Goal: Information Seeking & Learning: Find specific page/section

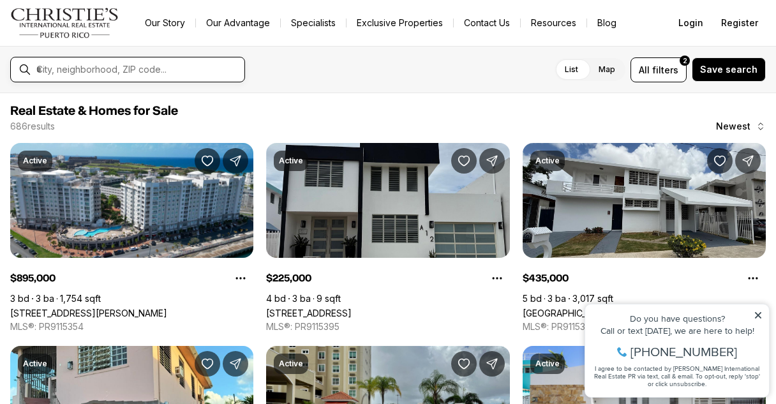
click at [103, 69] on input "text" at bounding box center [137, 69] width 203 height 11
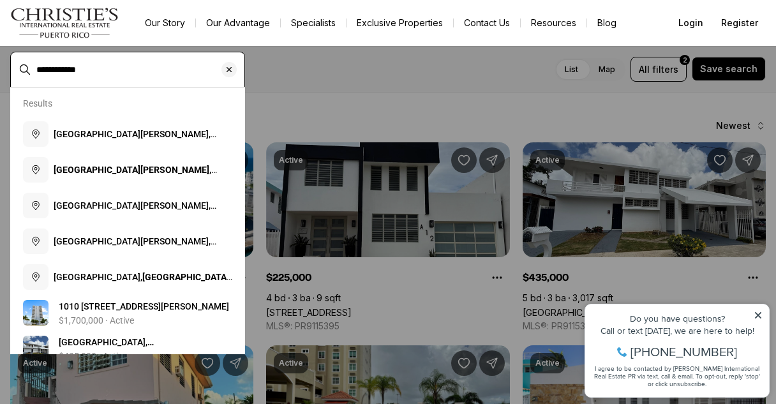
type input "**********"
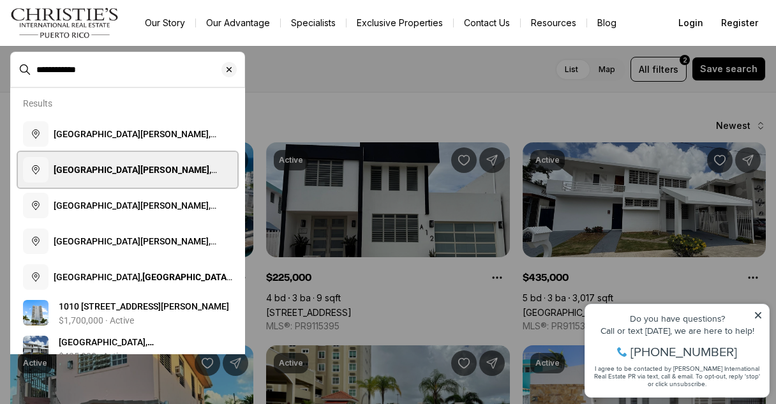
click at [76, 169] on b "San Juan, Pu" at bounding box center [135, 176] width 163 height 23
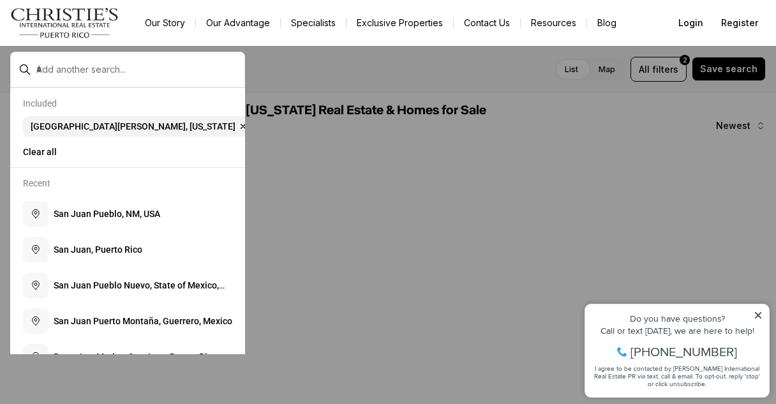
click at [755, 318] on icon at bounding box center [758, 315] width 6 height 6
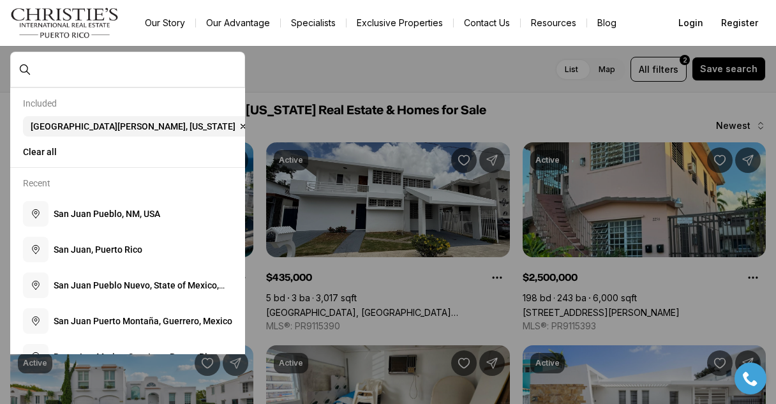
click at [401, 73] on div at bounding box center [388, 202] width 776 height 404
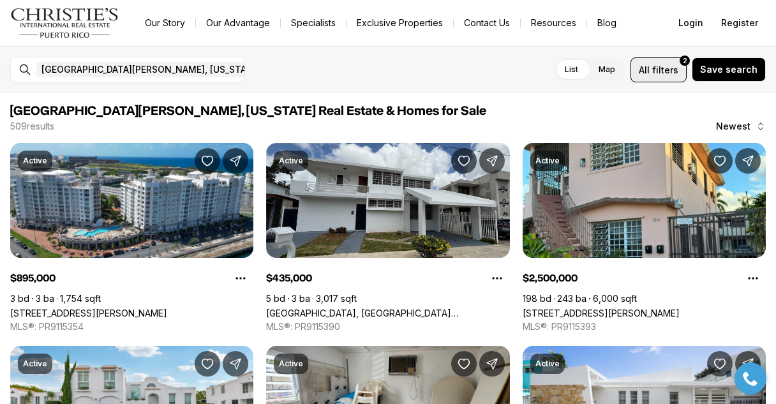
click at [674, 64] on span "filters" at bounding box center [665, 69] width 26 height 13
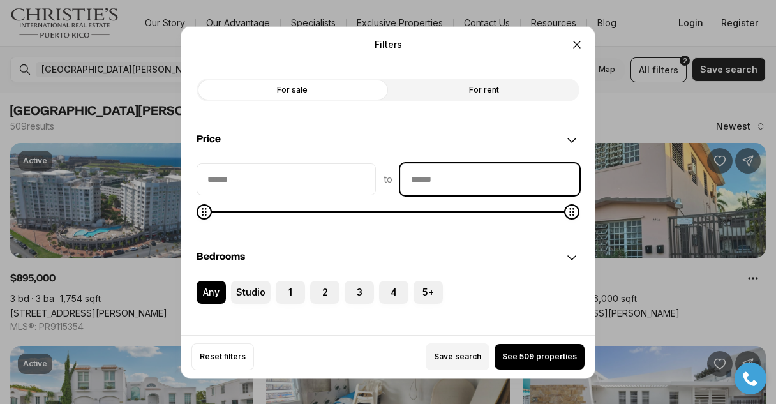
click at [515, 174] on input "priceMax" at bounding box center [490, 178] width 178 height 31
type input "********"
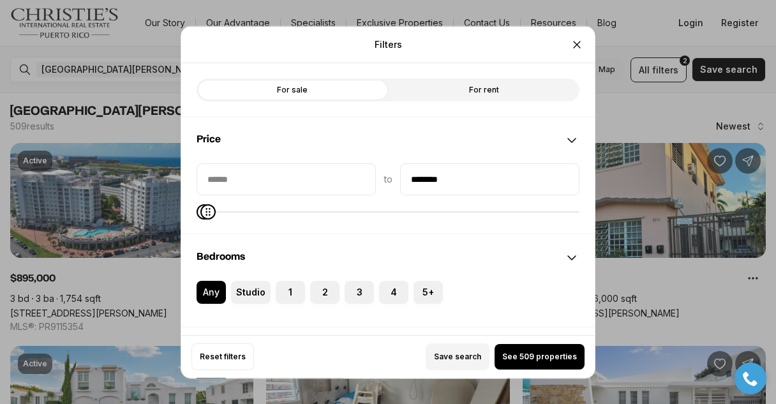
click at [330, 94] on label "For sale" at bounding box center [291, 89] width 191 height 23
click at [353, 300] on label "3" at bounding box center [358, 291] width 29 height 23
click at [353, 293] on button "3" at bounding box center [350, 286] width 13 height 13
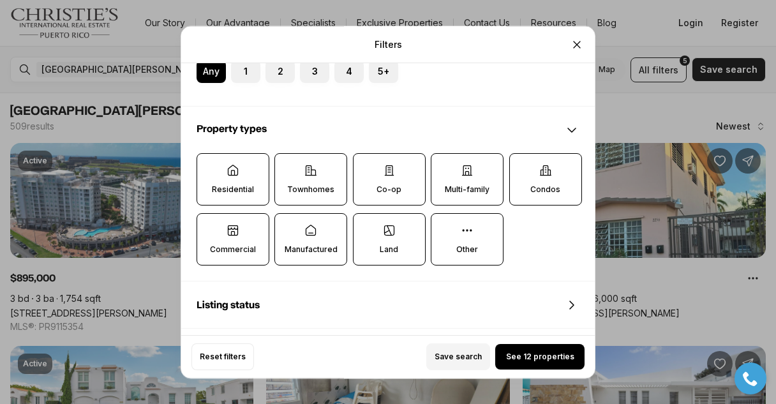
scroll to position [334, 0]
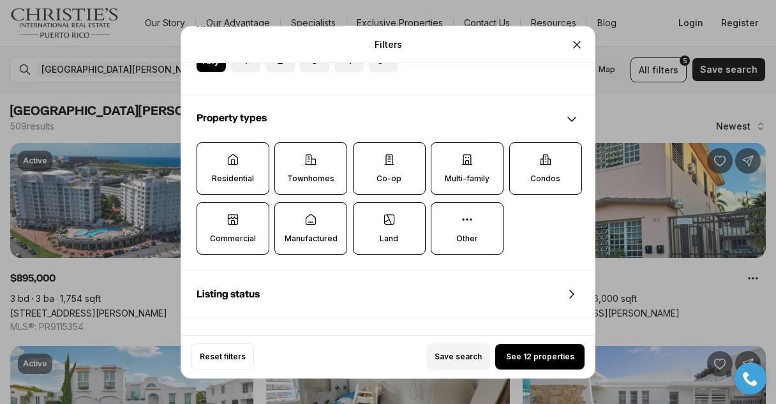
click at [236, 175] on p "Residential" at bounding box center [233, 178] width 42 height 10
click at [210, 156] on button "Residential" at bounding box center [203, 149] width 13 height 13
click at [235, 174] on p "Residential" at bounding box center [233, 179] width 42 height 10
click at [210, 156] on button "Residential" at bounding box center [204, 150] width 13 height 13
click at [317, 174] on p "Townhomes" at bounding box center [310, 178] width 47 height 10
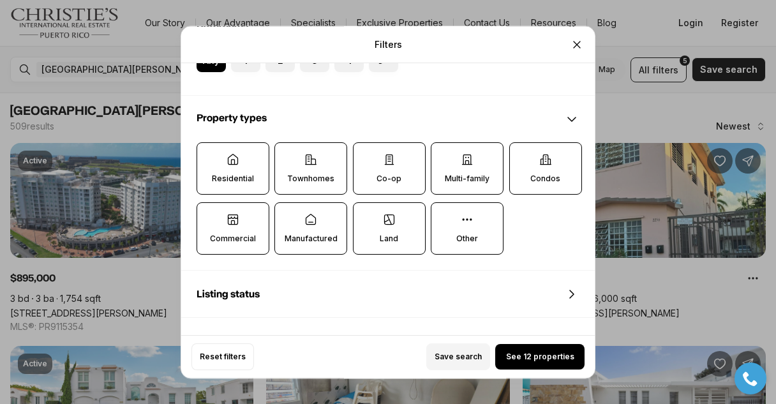
click at [288, 156] on button "Townhomes" at bounding box center [281, 149] width 13 height 13
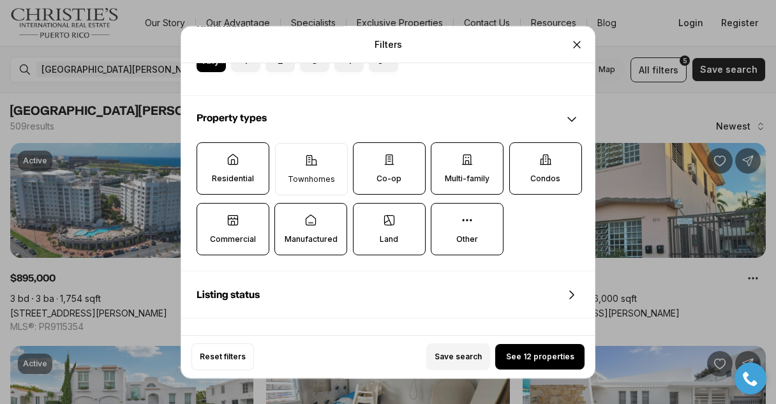
click at [390, 176] on p "Co-op" at bounding box center [388, 178] width 25 height 10
click at [366, 156] on button "Co-op" at bounding box center [359, 149] width 13 height 13
click at [468, 163] on icon at bounding box center [467, 160] width 10 height 10
click at [444, 156] on button "Multi-family" at bounding box center [437, 149] width 13 height 13
click at [549, 159] on icon at bounding box center [545, 159] width 13 height 13
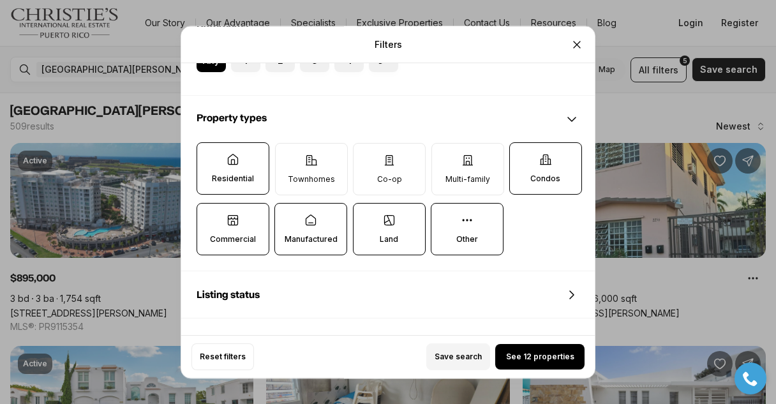
click at [522, 156] on button "Condos" at bounding box center [516, 149] width 13 height 13
click at [475, 237] on p "Other" at bounding box center [467, 239] width 22 height 10
click at [444, 216] on button "Other" at bounding box center [437, 209] width 13 height 13
click at [383, 225] on icon at bounding box center [389, 220] width 13 height 13
click at [366, 216] on button "Land" at bounding box center [359, 209] width 13 height 13
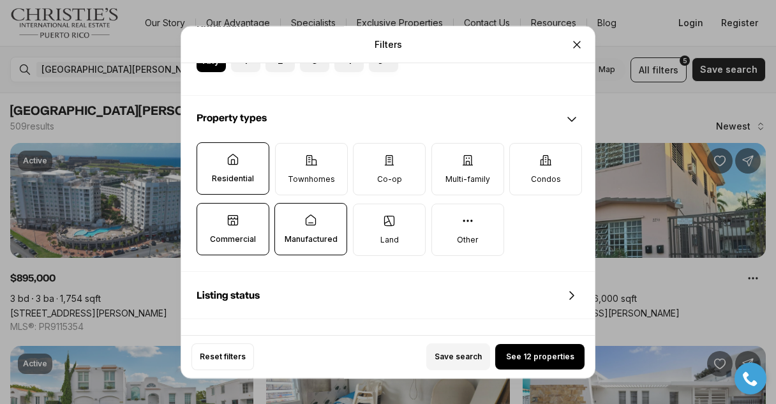
click at [310, 223] on icon at bounding box center [310, 220] width 13 height 13
click at [288, 216] on button "Manufactured" at bounding box center [281, 209] width 13 height 13
click at [232, 234] on p "Commercial" at bounding box center [233, 239] width 46 height 10
click at [210, 216] on button "Commercial" at bounding box center [203, 209] width 13 height 13
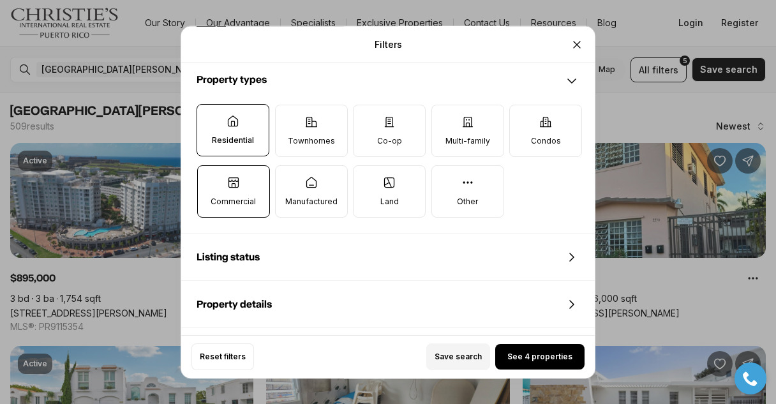
scroll to position [378, 0]
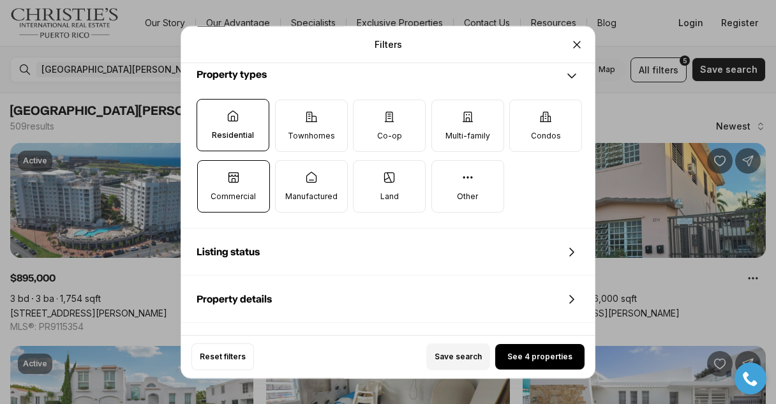
click at [242, 194] on p "Commercial" at bounding box center [232, 196] width 45 height 10
click at [210, 173] on button "Commercial" at bounding box center [204, 167] width 13 height 13
click at [228, 191] on p "Commercial" at bounding box center [233, 196] width 46 height 10
click at [210, 173] on button "Commercial" at bounding box center [203, 166] width 13 height 13
click at [254, 138] on label "Residential" at bounding box center [232, 125] width 73 height 52
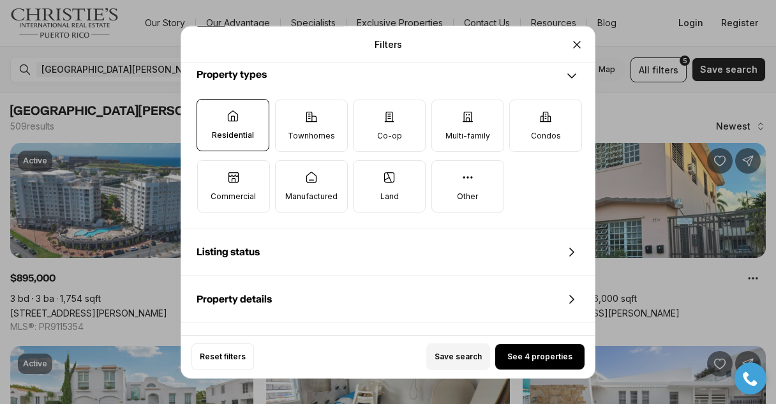
click at [210, 112] on button "Residential" at bounding box center [203, 105] width 13 height 13
click at [247, 127] on label "Residential" at bounding box center [233, 125] width 73 height 52
click at [210, 113] on button "Residential" at bounding box center [204, 106] width 13 height 13
click at [550, 362] on button "See 4 properties" at bounding box center [539, 357] width 89 height 26
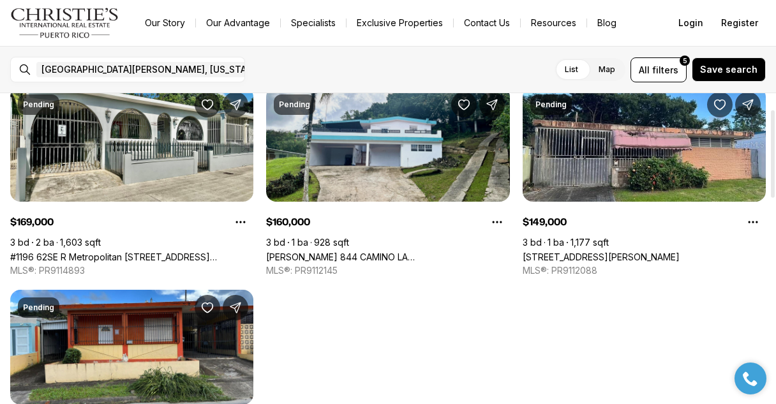
scroll to position [58, 0]
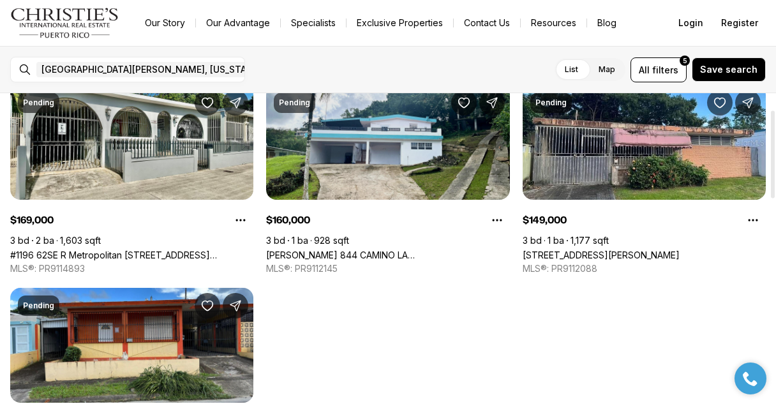
click at [364, 249] on link "[PERSON_NAME] 844 CAMINO LA [DEMOGRAPHIC_DATA], [GEOGRAPHIC_DATA][PERSON_NAME],…" at bounding box center [387, 254] width 243 height 11
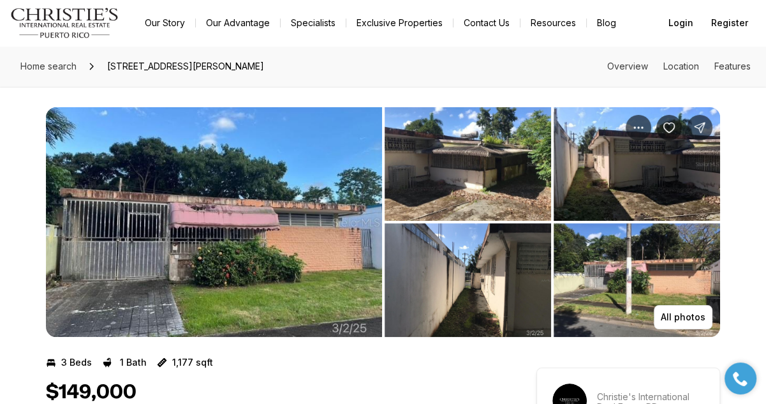
click at [275, 219] on img "View image gallery" at bounding box center [214, 222] width 336 height 230
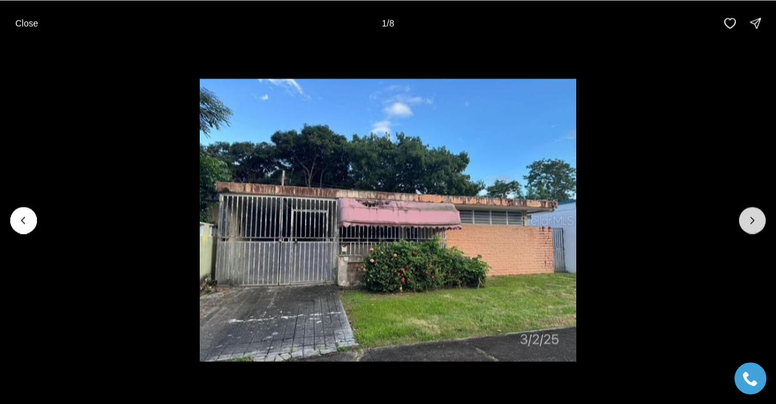
click at [749, 223] on icon "Next slide" at bounding box center [752, 220] width 13 height 13
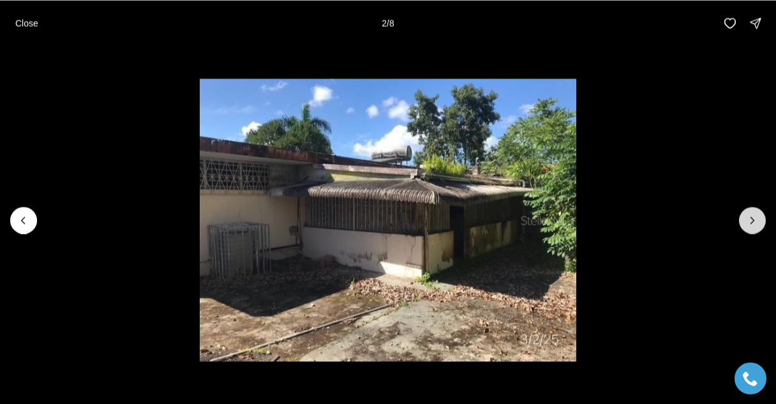
click at [742, 219] on button "Next slide" at bounding box center [752, 220] width 27 height 27
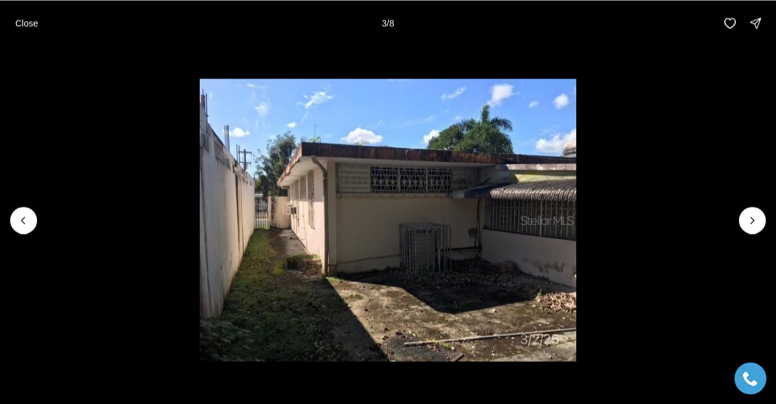
click at [736, 220] on li "3 of 8" at bounding box center [388, 220] width 776 height 348
click at [746, 219] on icon "Next slide" at bounding box center [752, 220] width 13 height 13
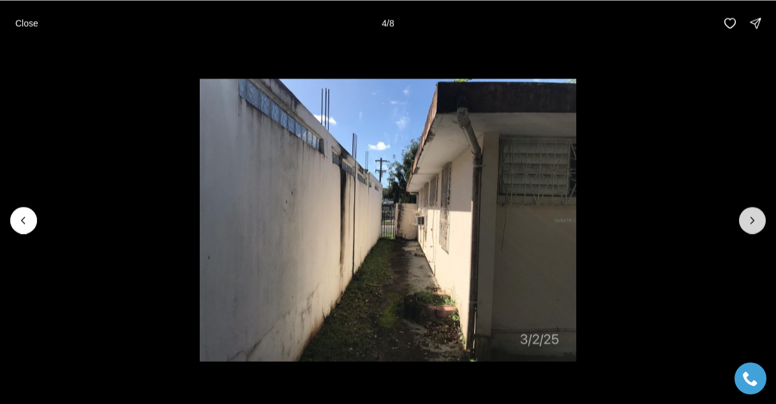
click at [752, 219] on icon "Next slide" at bounding box center [752, 220] width 13 height 13
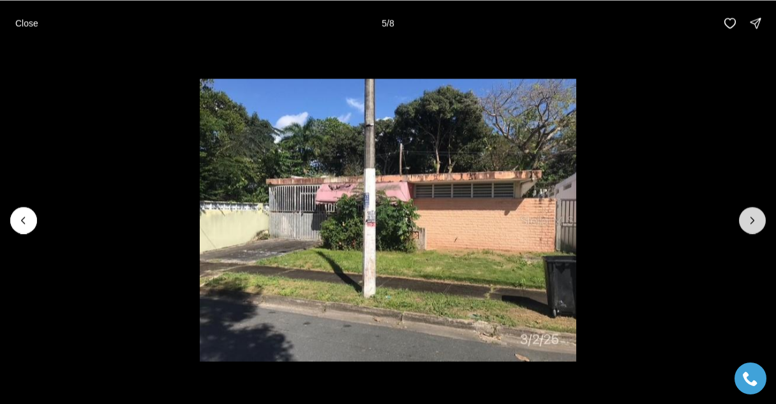
click at [752, 220] on icon "Next slide" at bounding box center [752, 220] width 13 height 13
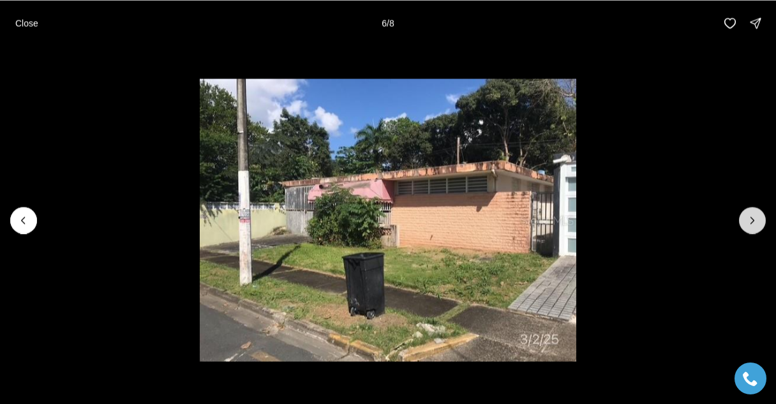
click at [752, 219] on icon "Next slide" at bounding box center [752, 220] width 13 height 13
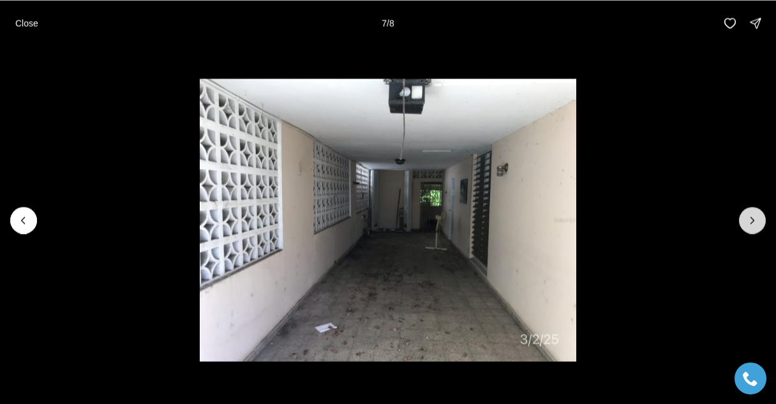
click at [752, 219] on icon "Next slide" at bounding box center [752, 220] width 13 height 13
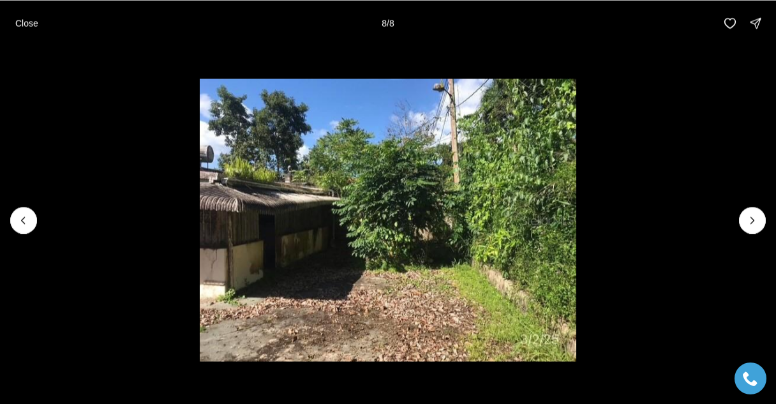
click at [750, 219] on div at bounding box center [752, 220] width 27 height 27
click at [750, 218] on div at bounding box center [752, 220] width 27 height 27
click at [754, 218] on div at bounding box center [752, 220] width 27 height 27
click at [753, 221] on div at bounding box center [752, 220] width 27 height 27
click at [24, 212] on button "Previous slide" at bounding box center [23, 220] width 27 height 27
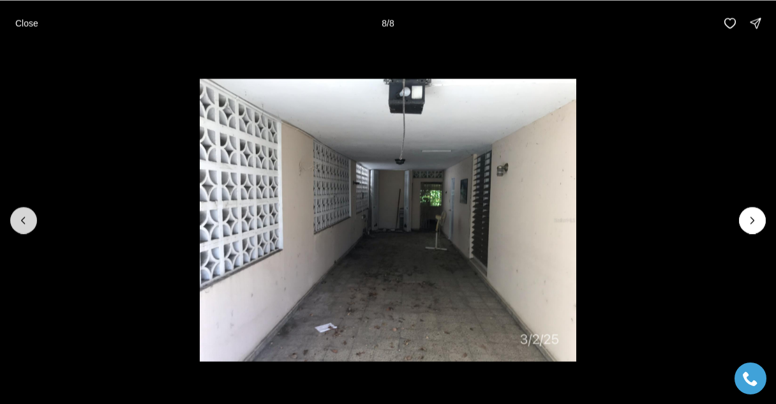
click at [29, 223] on icon "Previous slide" at bounding box center [23, 220] width 13 height 13
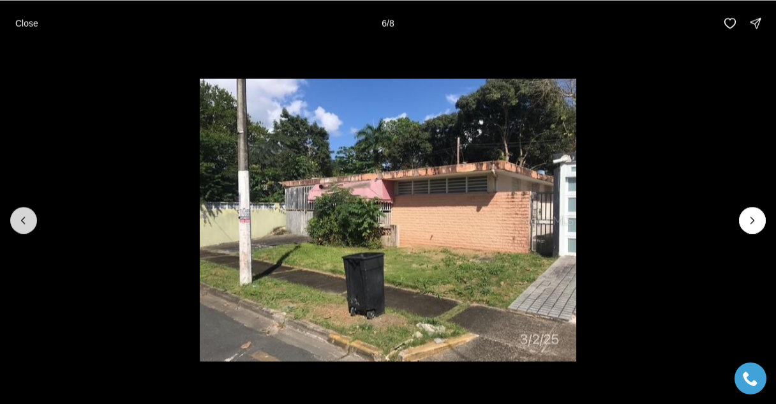
click at [31, 225] on button "Previous slide" at bounding box center [23, 220] width 27 height 27
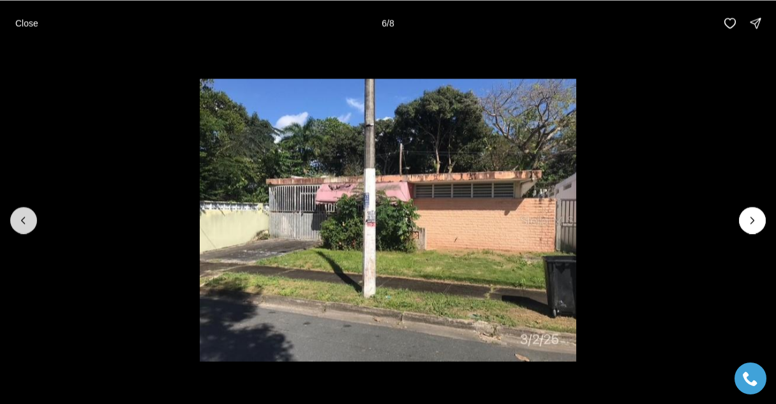
click at [23, 220] on icon "Previous slide" at bounding box center [23, 220] width 13 height 13
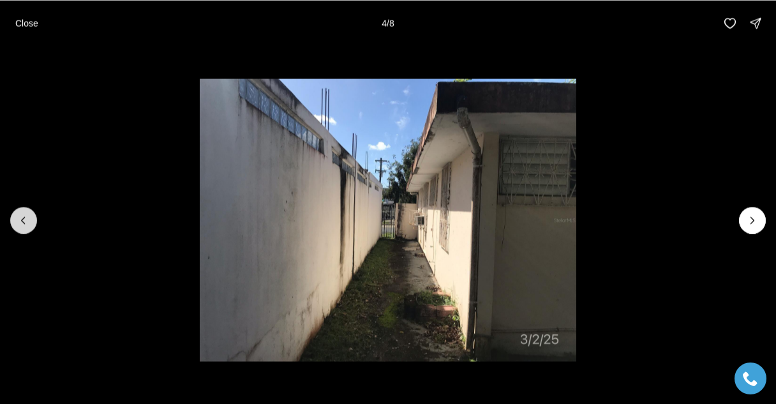
click at [26, 223] on icon "Previous slide" at bounding box center [23, 220] width 13 height 13
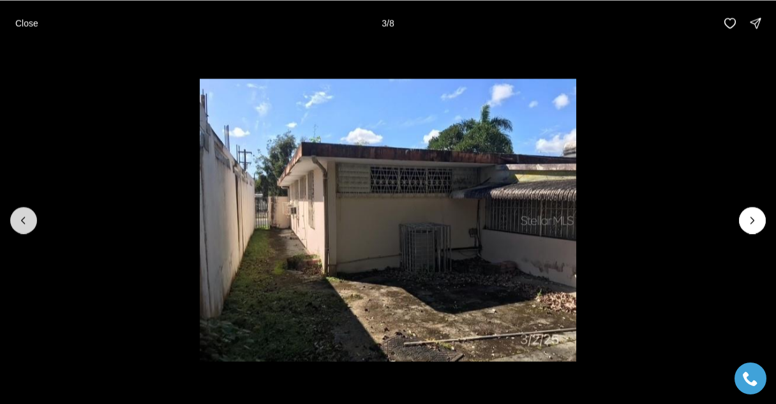
click at [23, 220] on icon "Previous slide" at bounding box center [23, 220] width 13 height 13
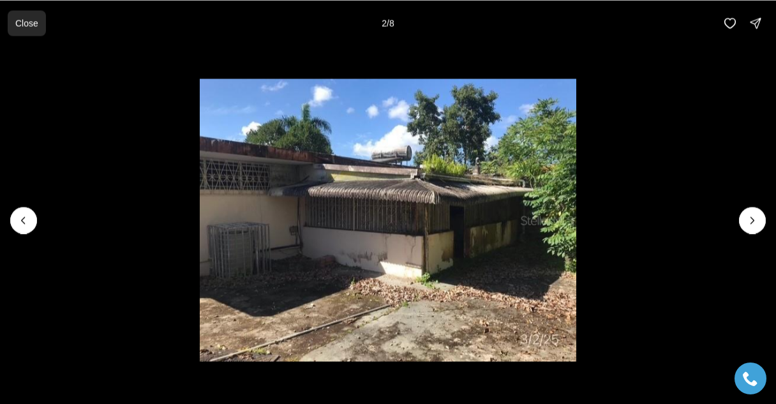
click at [26, 18] on p "Close" at bounding box center [26, 23] width 23 height 10
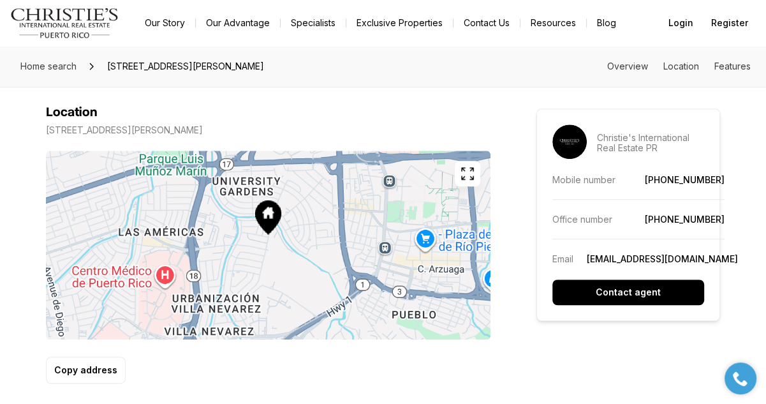
scroll to position [633, 0]
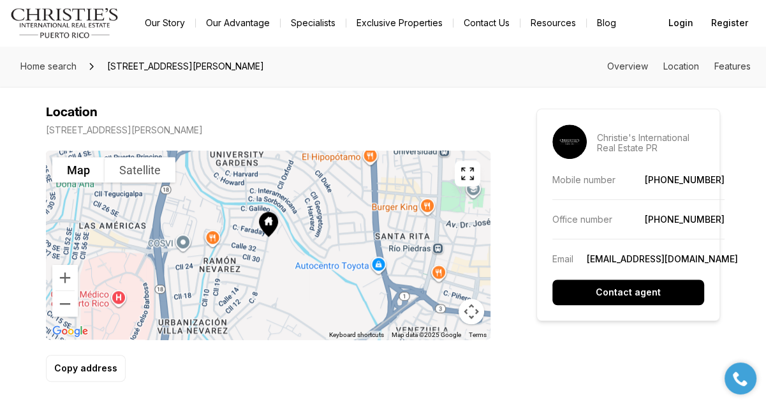
click at [271, 259] on div at bounding box center [268, 245] width 445 height 189
click at [284, 258] on div at bounding box center [268, 245] width 445 height 189
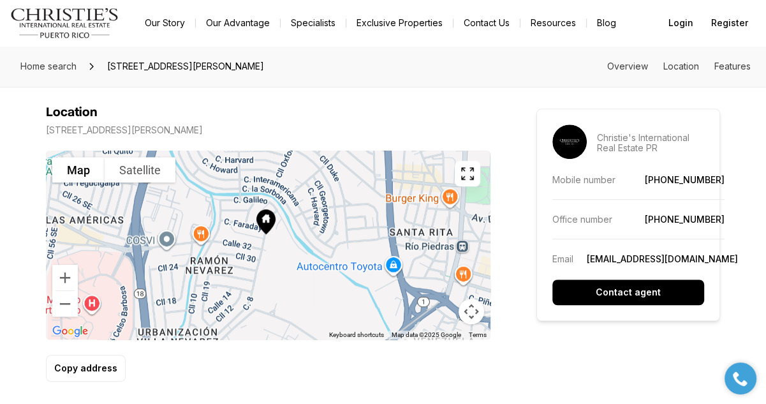
click at [284, 249] on div at bounding box center [268, 245] width 445 height 189
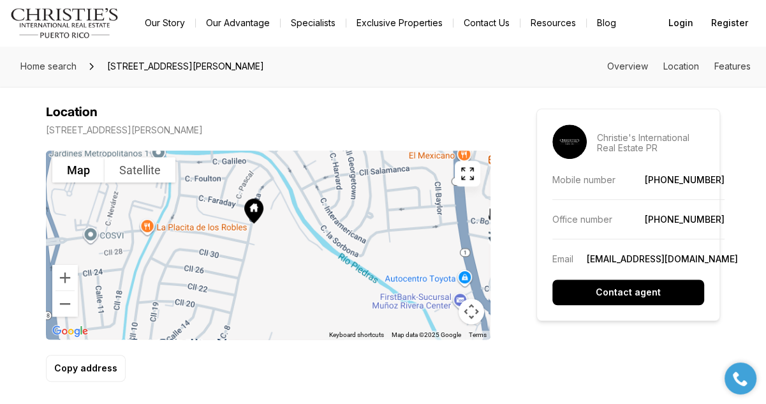
click at [286, 249] on div at bounding box center [268, 245] width 445 height 189
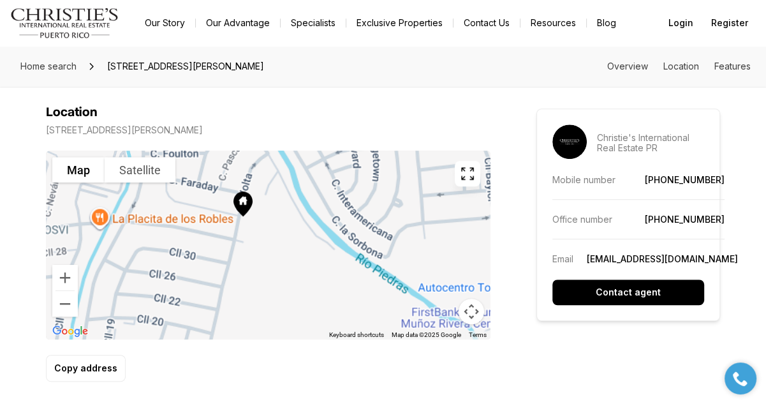
click at [281, 244] on div at bounding box center [268, 245] width 445 height 189
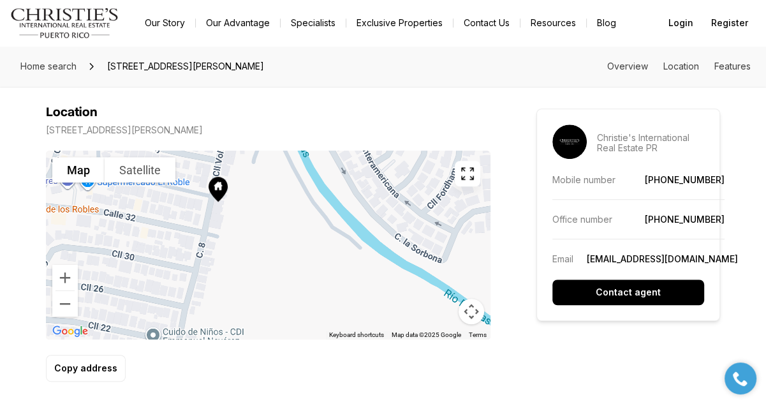
click at [276, 237] on div at bounding box center [268, 245] width 445 height 189
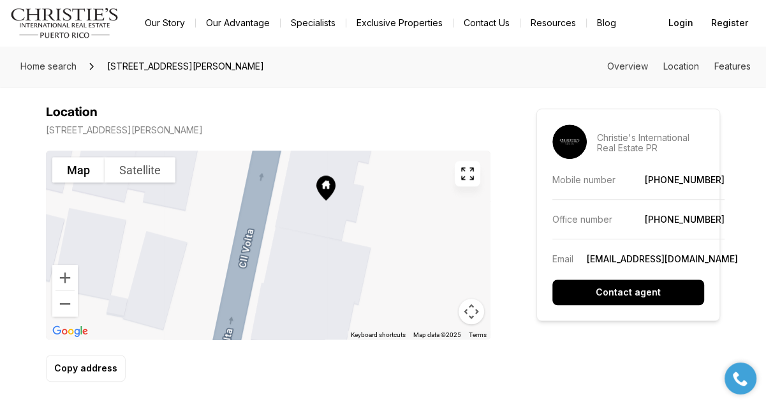
click at [139, 168] on button "Satellite" at bounding box center [140, 170] width 71 height 26
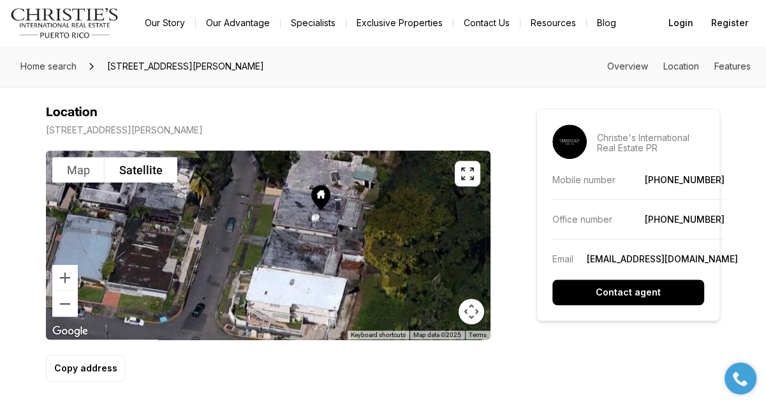
click at [477, 312] on button "Map camera controls" at bounding box center [472, 311] width 26 height 26
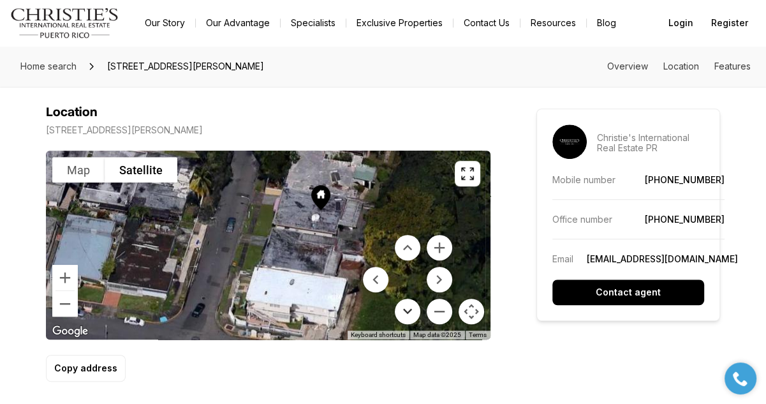
click at [408, 314] on button "Move down" at bounding box center [408, 311] width 26 height 26
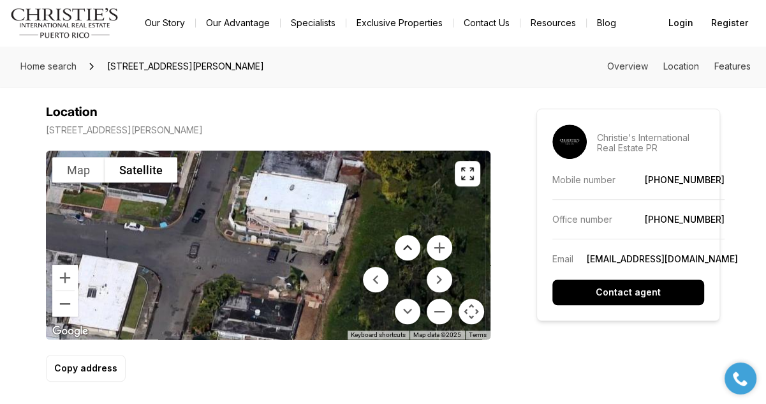
click at [406, 251] on button "Move up" at bounding box center [408, 248] width 26 height 26
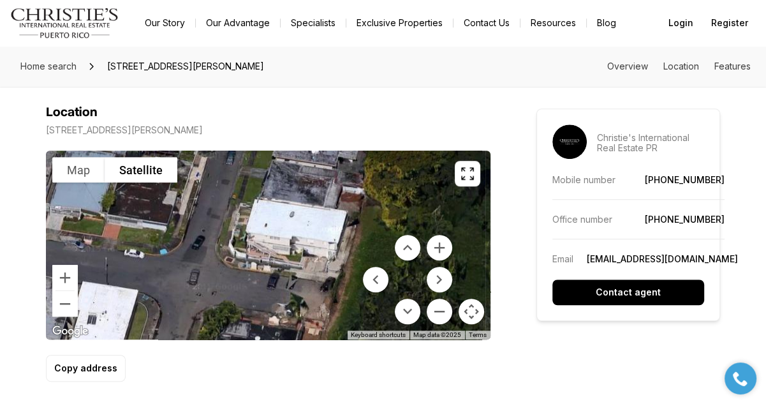
click at [154, 259] on div at bounding box center [268, 245] width 445 height 189
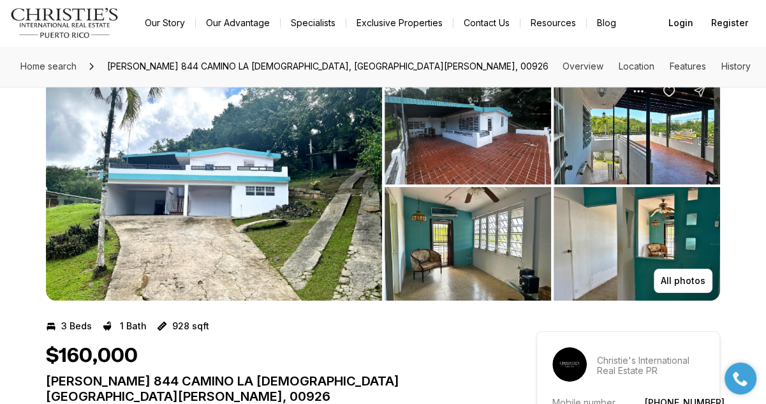
scroll to position [22, 0]
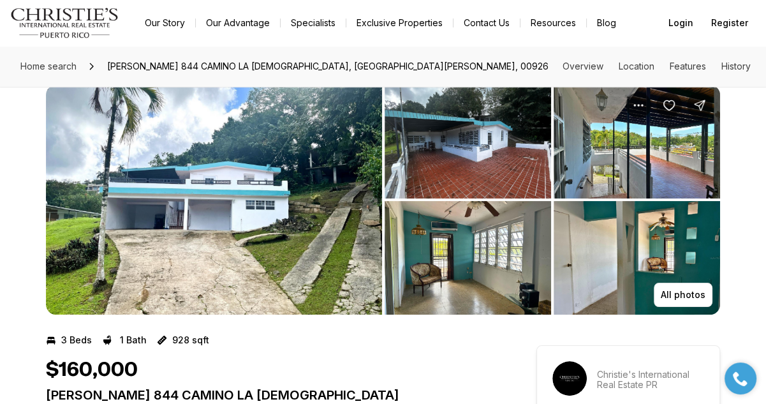
click at [499, 140] on img "View image gallery" at bounding box center [468, 142] width 166 height 114
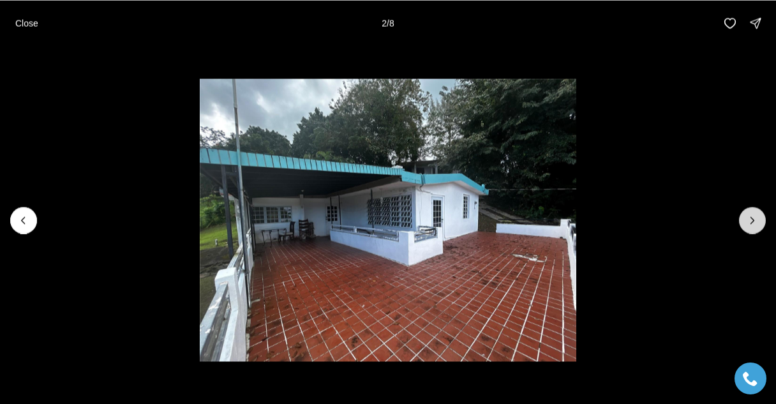
click at [750, 219] on icon "Next slide" at bounding box center [752, 220] width 13 height 13
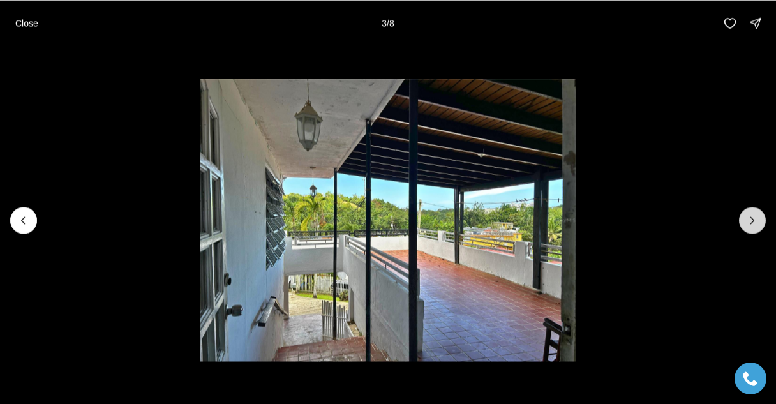
click at [752, 221] on icon "Next slide" at bounding box center [752, 220] width 13 height 13
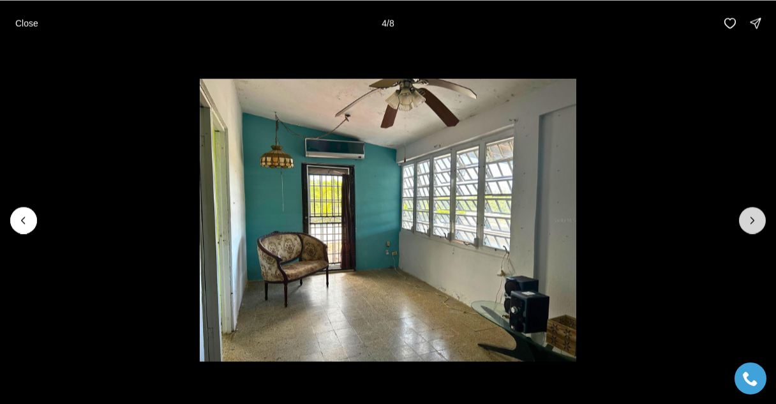
click at [748, 230] on button "Next slide" at bounding box center [752, 220] width 27 height 27
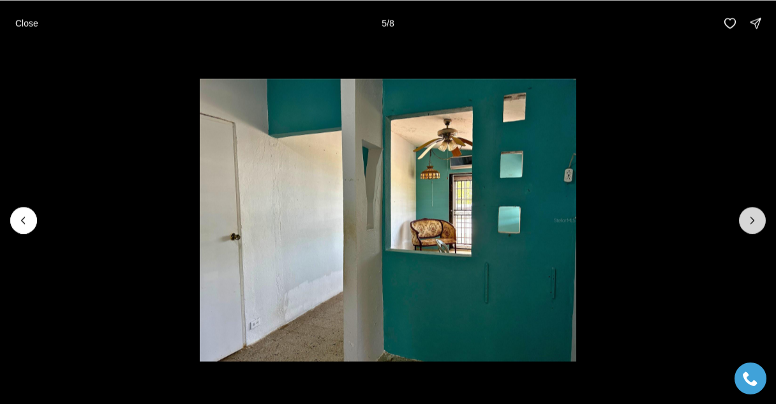
click at [746, 232] on button "Next slide" at bounding box center [752, 220] width 27 height 27
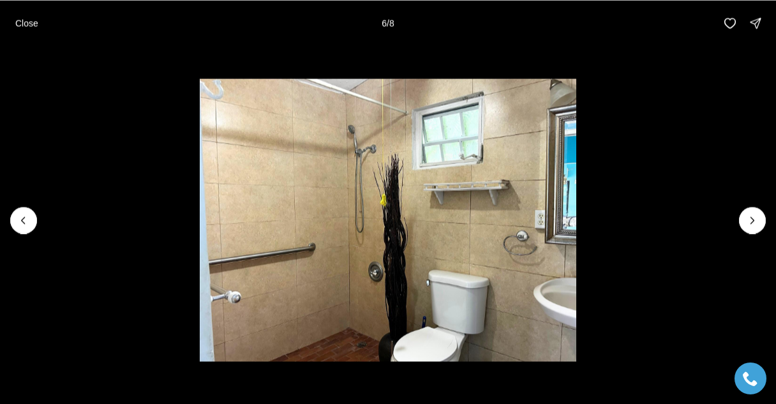
click at [746, 232] on li "6 of 8" at bounding box center [388, 220] width 776 height 348
click at [752, 219] on icon "Next slide" at bounding box center [752, 220] width 13 height 13
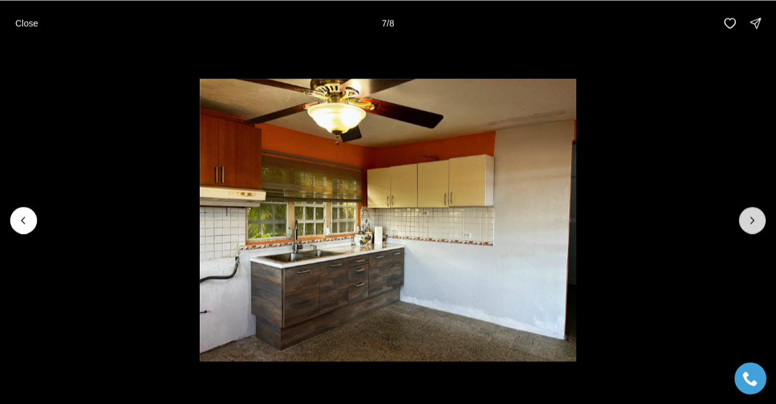
click at [751, 219] on icon "Next slide" at bounding box center [752, 220] width 13 height 13
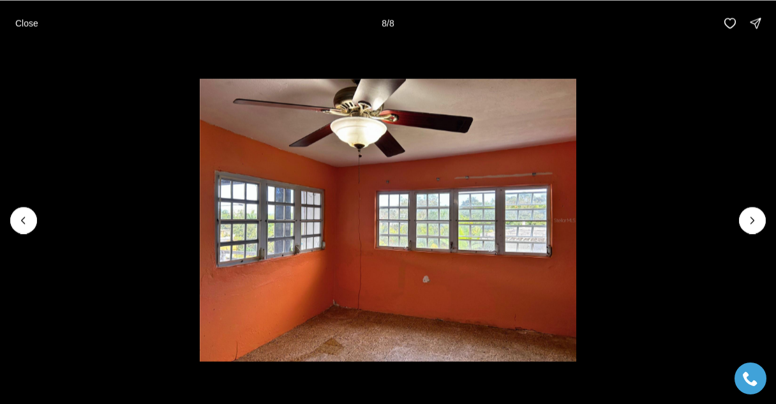
click at [745, 220] on div at bounding box center [752, 220] width 27 height 27
click at [746, 222] on div at bounding box center [752, 220] width 27 height 27
click at [756, 221] on div at bounding box center [752, 220] width 27 height 27
click at [756, 220] on div at bounding box center [752, 220] width 27 height 27
click at [753, 223] on div at bounding box center [752, 220] width 27 height 27
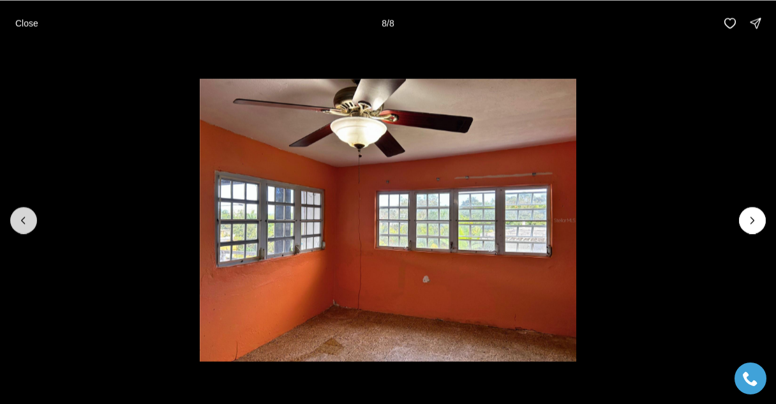
click at [23, 222] on icon "Previous slide" at bounding box center [23, 220] width 3 height 6
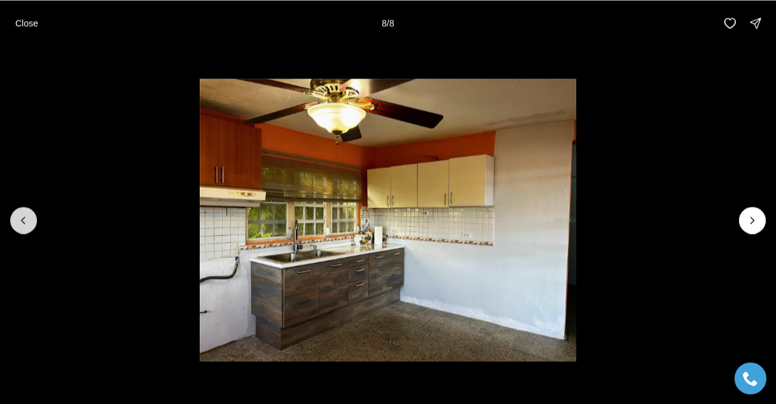
click at [27, 230] on button "Previous slide" at bounding box center [23, 220] width 27 height 27
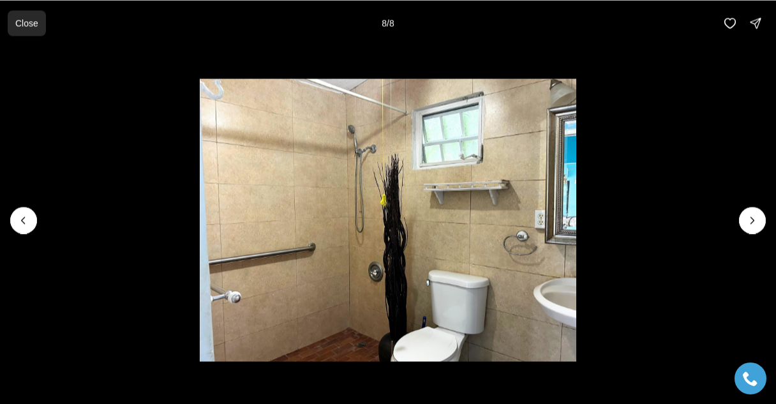
click at [27, 28] on p "Close" at bounding box center [26, 23] width 23 height 10
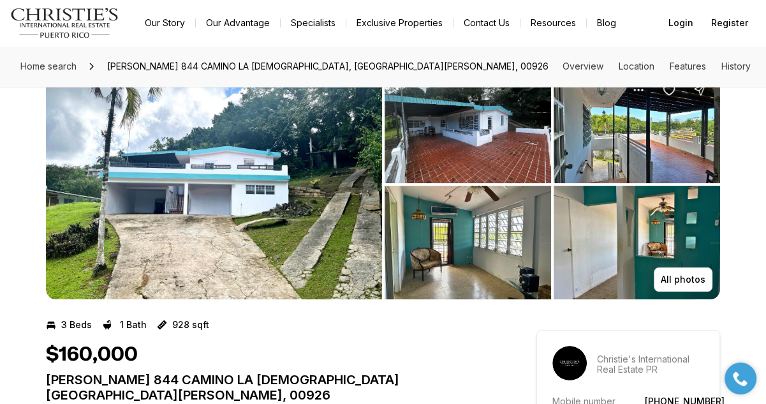
scroll to position [0, 0]
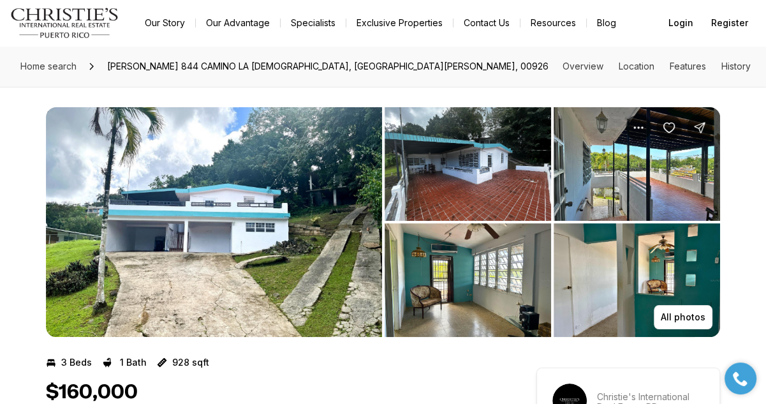
click at [501, 203] on img "View image gallery" at bounding box center [468, 164] width 166 height 114
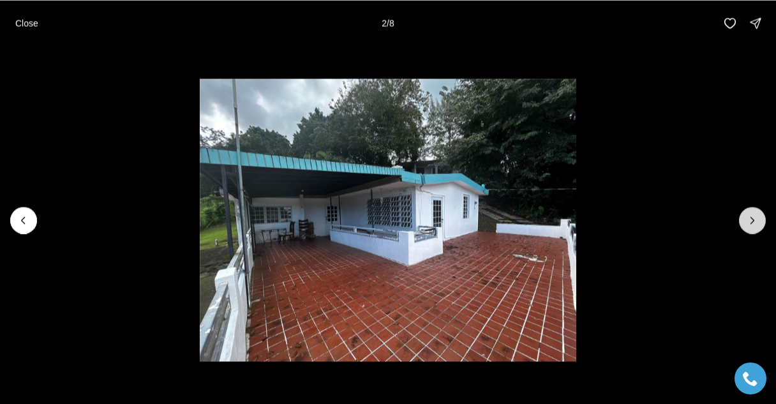
click at [753, 223] on icon "Next slide" at bounding box center [752, 220] width 13 height 13
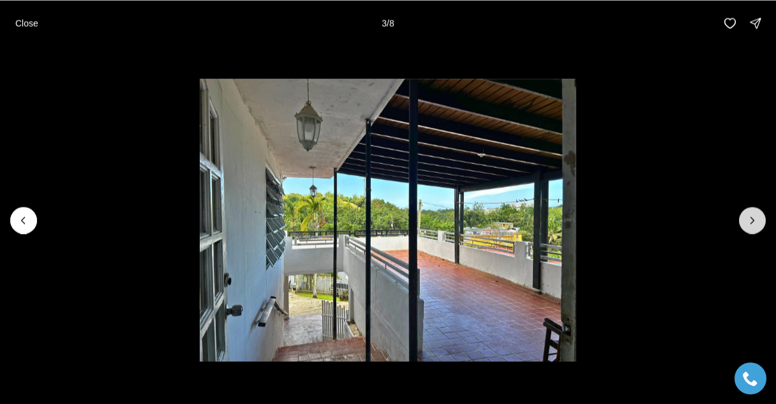
click at [752, 218] on icon "Next slide" at bounding box center [752, 220] width 3 height 6
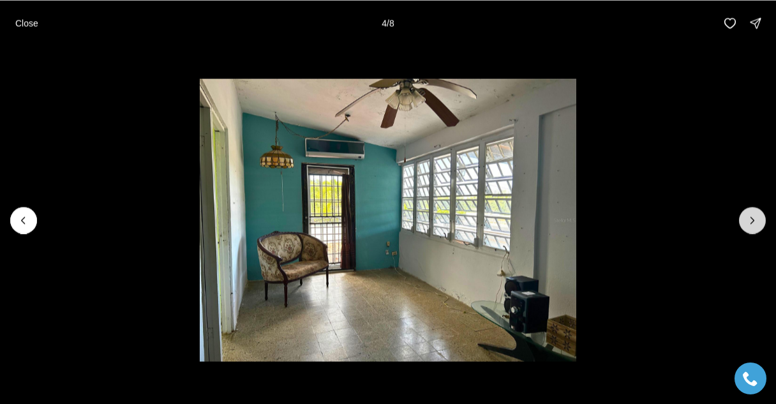
click at [751, 221] on icon "Next slide" at bounding box center [752, 220] width 13 height 13
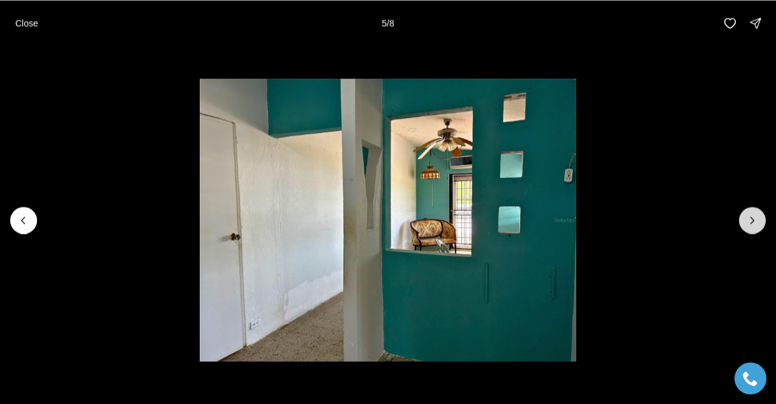
click at [750, 222] on icon "Next slide" at bounding box center [752, 220] width 13 height 13
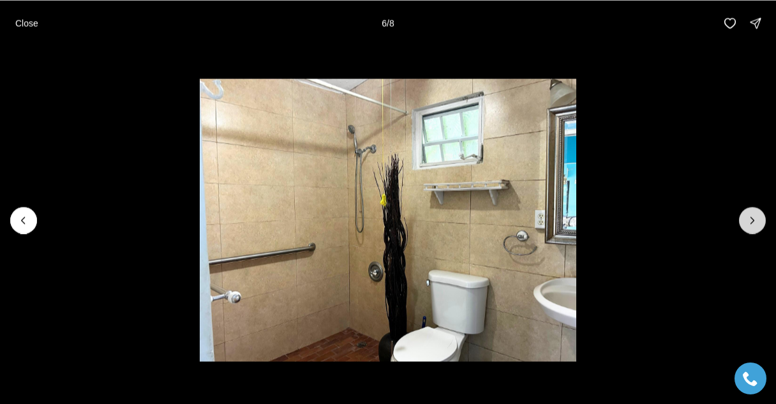
click at [751, 226] on icon "Next slide" at bounding box center [752, 220] width 13 height 13
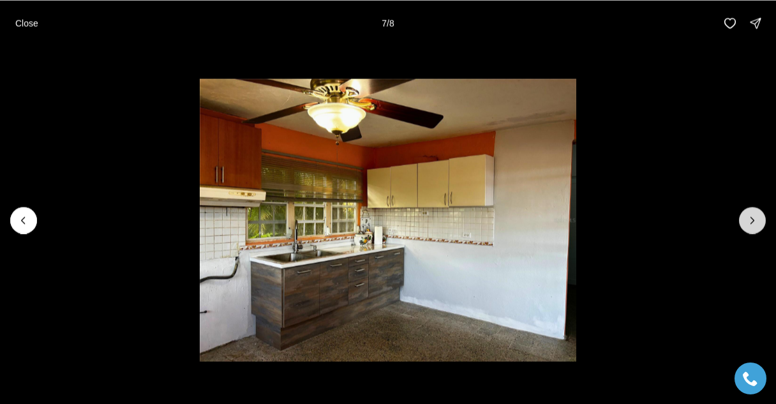
click at [751, 229] on button "Next slide" at bounding box center [752, 220] width 27 height 27
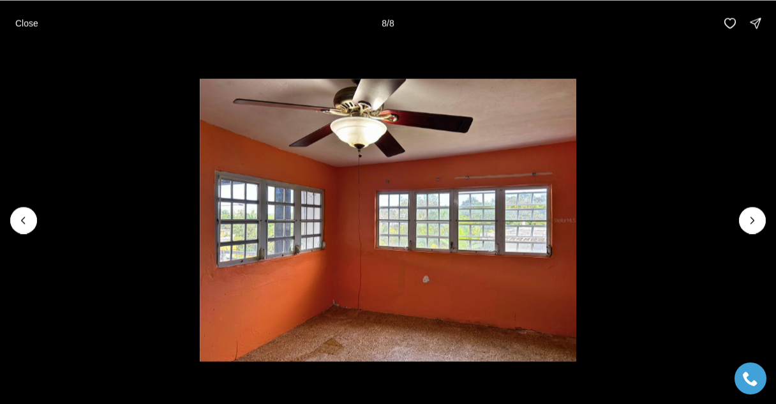
click at [753, 232] on div at bounding box center [752, 220] width 27 height 27
click at [27, 21] on p "Close" at bounding box center [26, 23] width 23 height 10
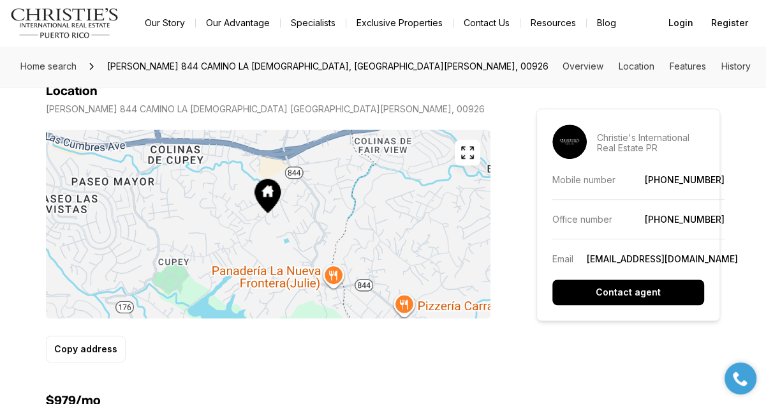
scroll to position [695, 0]
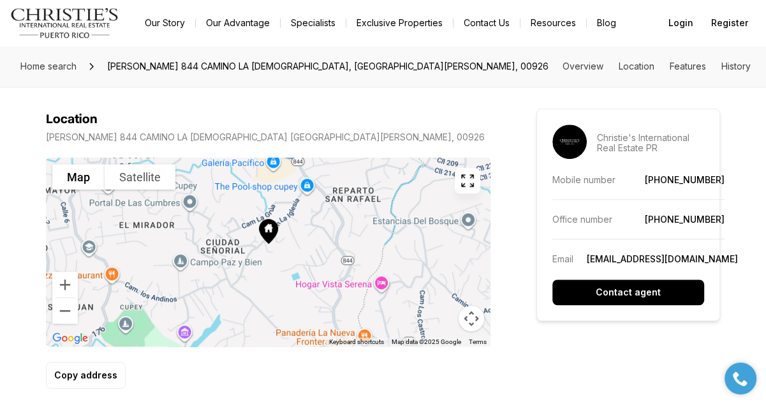
click at [290, 243] on div at bounding box center [268, 252] width 445 height 189
click at [286, 249] on div at bounding box center [268, 252] width 445 height 189
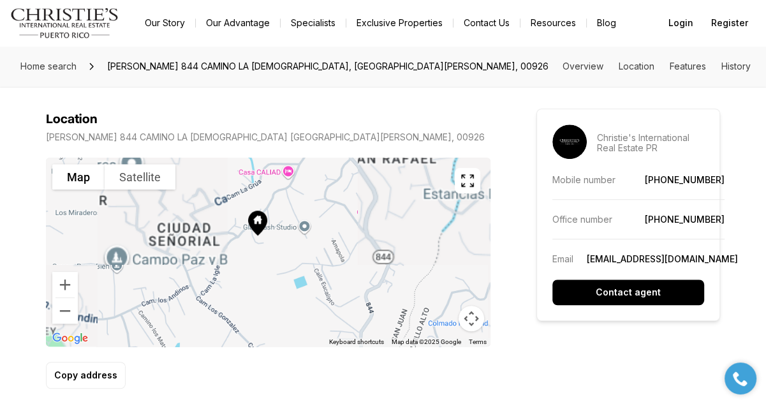
click at [283, 233] on div at bounding box center [268, 252] width 445 height 189
click at [282, 232] on div at bounding box center [268, 252] width 445 height 189
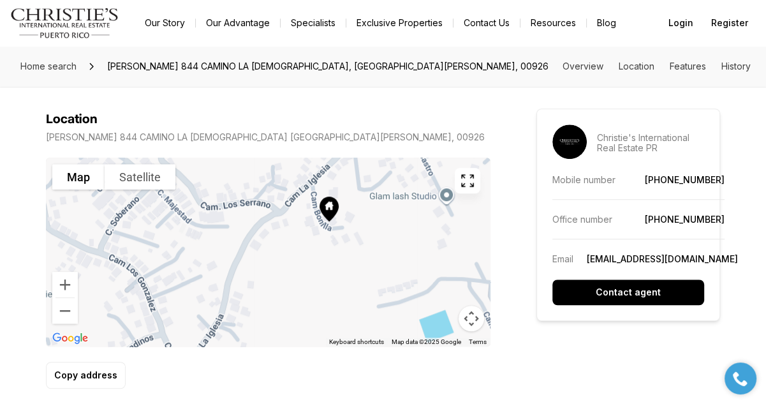
click at [335, 196] on icon at bounding box center [328, 208] width 19 height 25
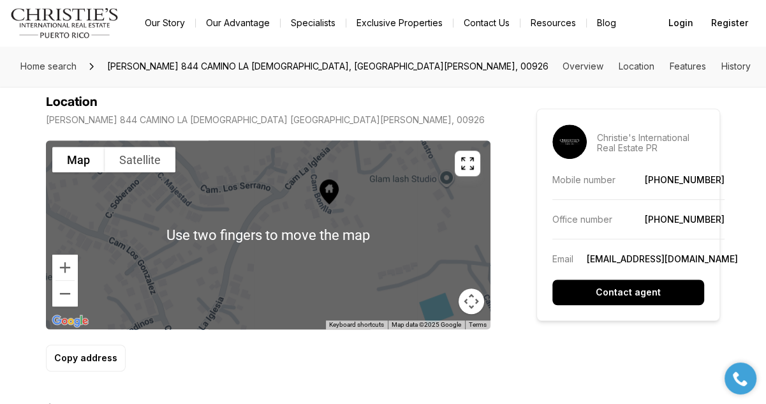
scroll to position [712, 0]
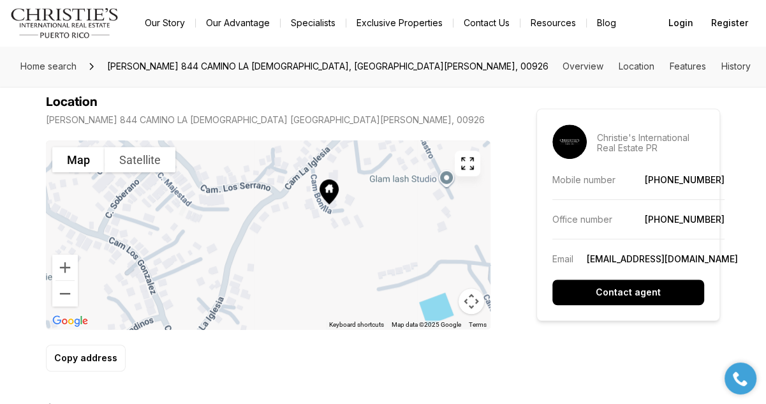
click at [163, 250] on div at bounding box center [268, 234] width 445 height 189
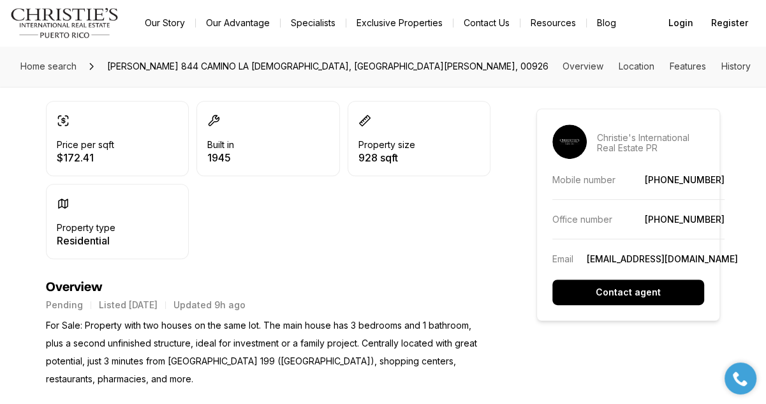
scroll to position [385, 0]
